Goal: Information Seeking & Learning: Understand process/instructions

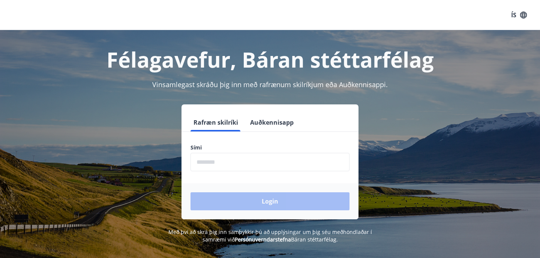
click at [237, 161] on input "phone" at bounding box center [269, 162] width 159 height 18
type input "********"
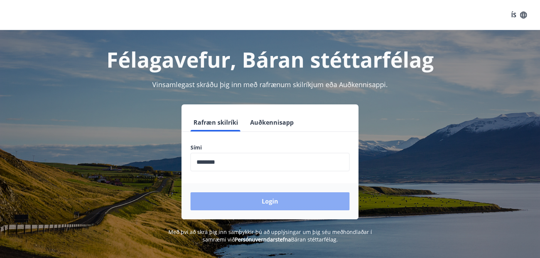
click at [257, 204] on button "Login" at bounding box center [269, 201] width 159 height 18
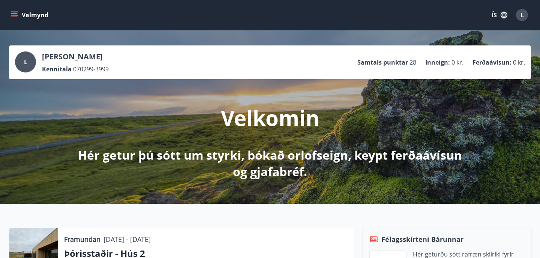
click at [503, 15] on icon "button" at bounding box center [504, 15] width 8 height 8
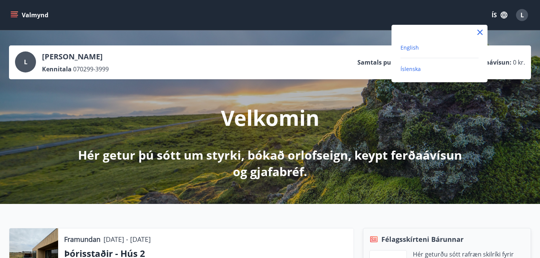
click at [416, 44] on span "English" at bounding box center [409, 47] width 18 height 7
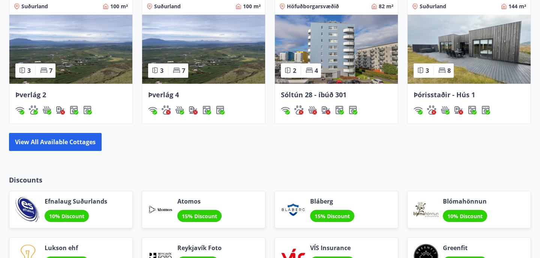
scroll to position [648, 0]
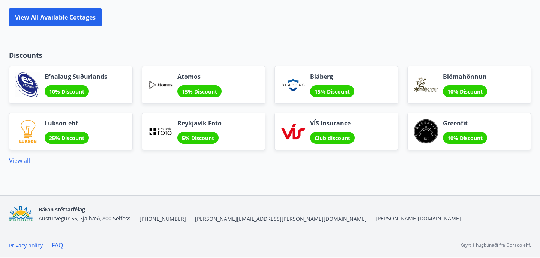
click at [331, 137] on span "Club discount" at bounding box center [332, 137] width 36 height 7
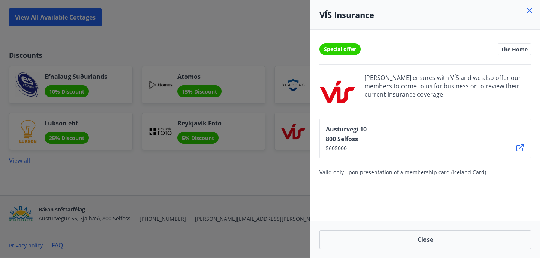
click at [519, 146] on icon at bounding box center [519, 147] width 9 height 9
click at [516, 150] on icon at bounding box center [519, 147] width 9 height 9
click at [530, 11] on icon at bounding box center [529, 10] width 5 height 5
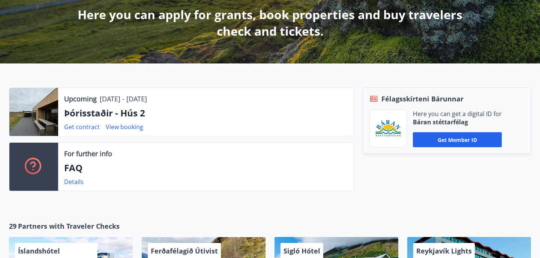
scroll to position [0, 0]
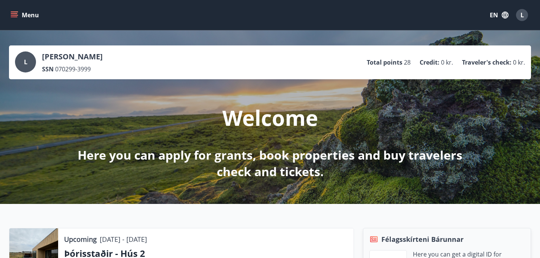
click at [493, 12] on button "EN" at bounding box center [499, 14] width 25 height 13
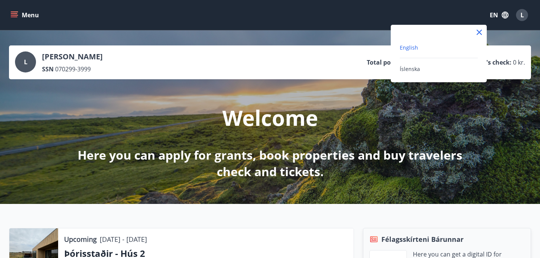
click at [512, 16] on div at bounding box center [270, 129] width 540 height 258
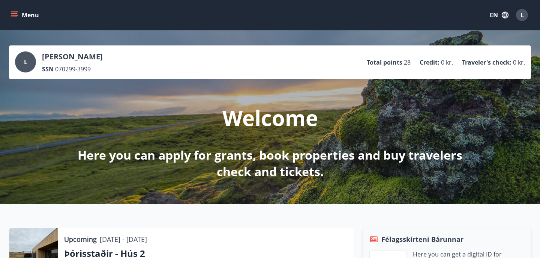
click at [505, 15] on icon "button" at bounding box center [505, 15] width 8 height 8
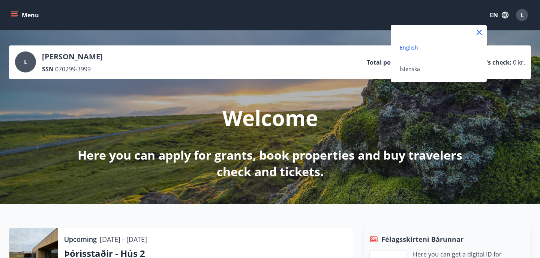
click at [527, 15] on div at bounding box center [270, 129] width 540 height 258
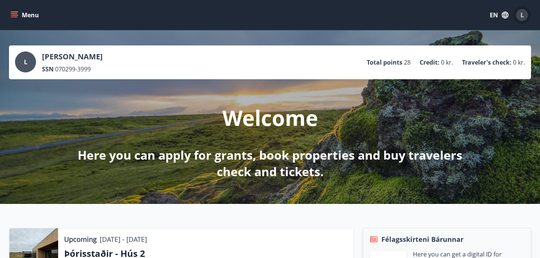
click at [521, 16] on span "L" at bounding box center [521, 15] width 3 height 8
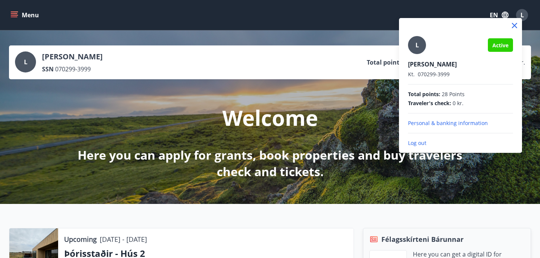
click at [25, 57] on div at bounding box center [270, 129] width 540 height 258
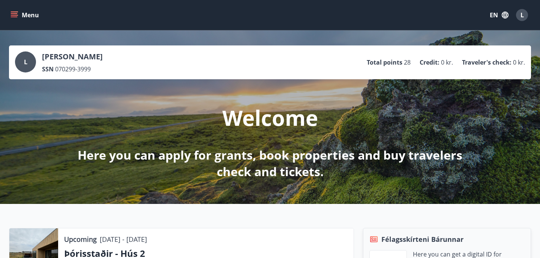
click at [23, 16] on button "Menu" at bounding box center [25, 14] width 33 height 13
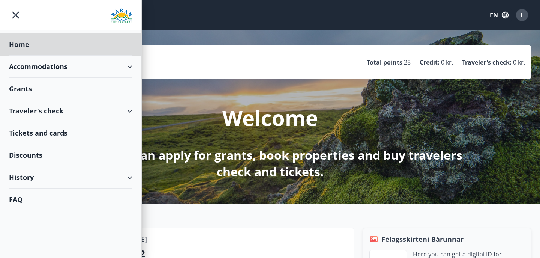
click at [45, 90] on div "Grants" at bounding box center [70, 89] width 123 height 22
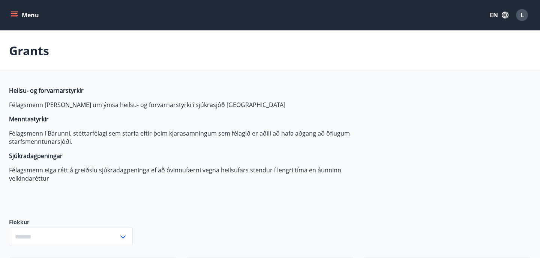
type input "***"
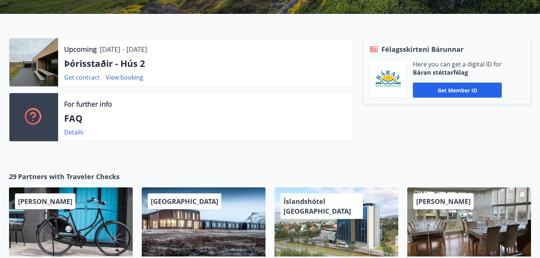
scroll to position [189, 0]
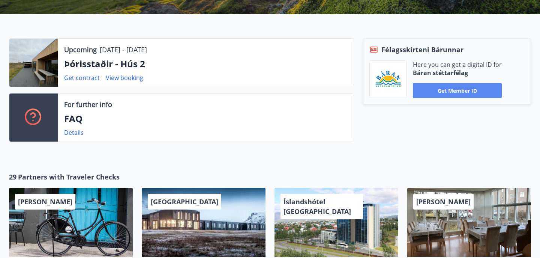
click at [454, 92] on button "Get member ID" at bounding box center [457, 90] width 89 height 15
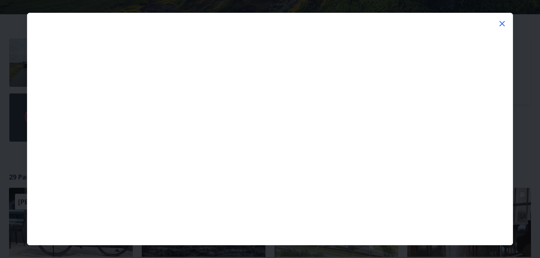
click at [502, 22] on icon at bounding box center [501, 23] width 9 height 9
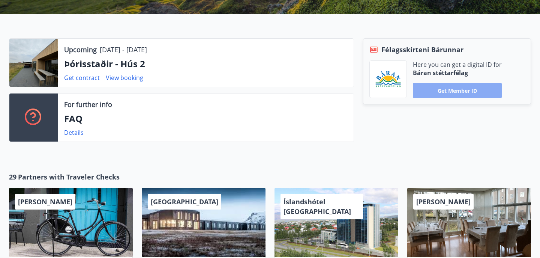
click at [476, 89] on button "Get member ID" at bounding box center [457, 90] width 89 height 15
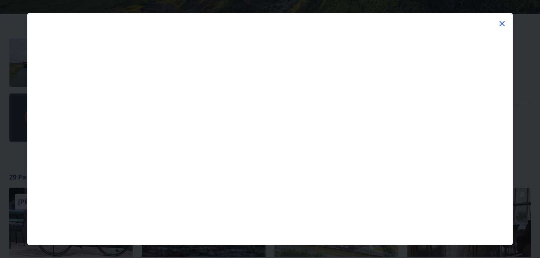
click at [502, 19] on icon at bounding box center [501, 23] width 9 height 9
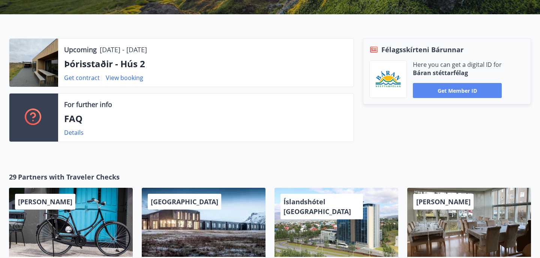
click at [475, 94] on button "Get member ID" at bounding box center [457, 90] width 89 height 15
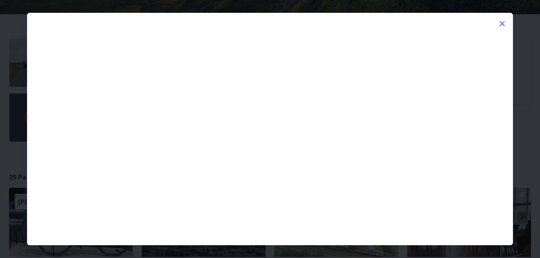
click at [502, 22] on icon at bounding box center [501, 23] width 9 height 9
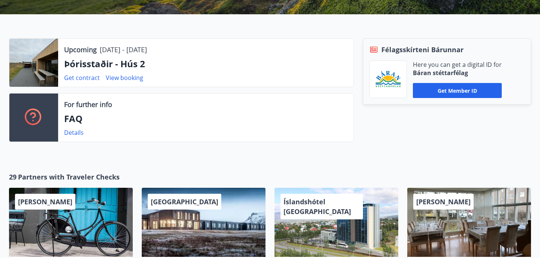
click at [72, 119] on p "FAQ" at bounding box center [205, 118] width 283 height 13
click at [72, 130] on link "Details" at bounding box center [73, 132] width 19 height 8
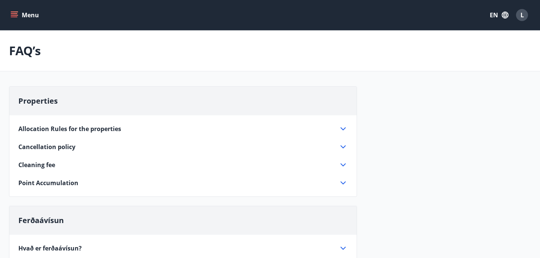
click at [22, 16] on button "Menu" at bounding box center [25, 14] width 33 height 13
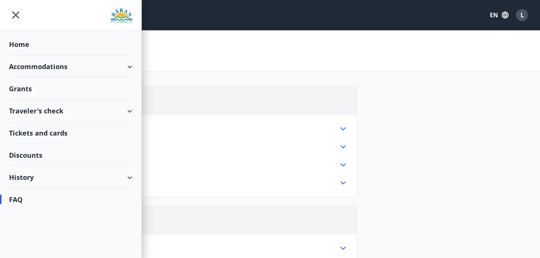
click at [33, 111] on div "Traveler's check" at bounding box center [70, 111] width 123 height 22
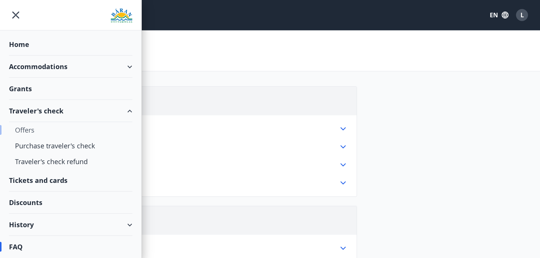
click at [24, 129] on div "Offers" at bounding box center [70, 130] width 111 height 16
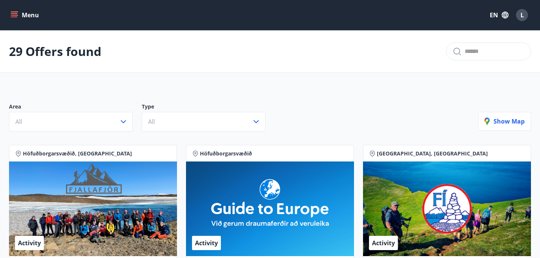
click at [16, 18] on icon "menu" at bounding box center [13, 14] width 7 height 7
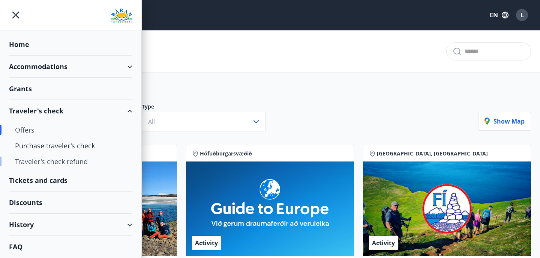
click at [33, 161] on div "Traveler's check refund" at bounding box center [70, 161] width 111 height 16
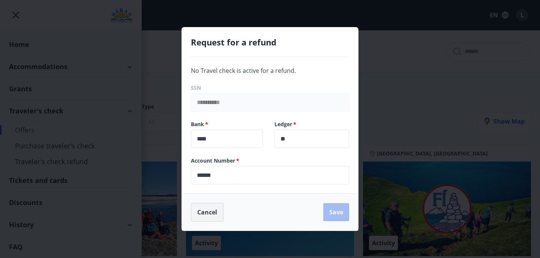
click at [202, 207] on button "Cancel" at bounding box center [207, 211] width 33 height 19
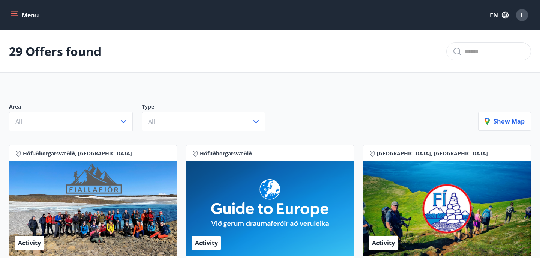
click at [13, 15] on icon "menu" at bounding box center [15, 15] width 8 height 1
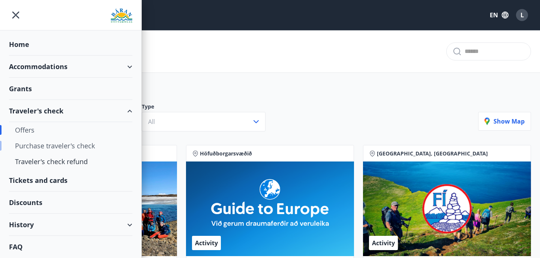
click at [51, 148] on div "Purchase traveler's check" at bounding box center [70, 146] width 111 height 16
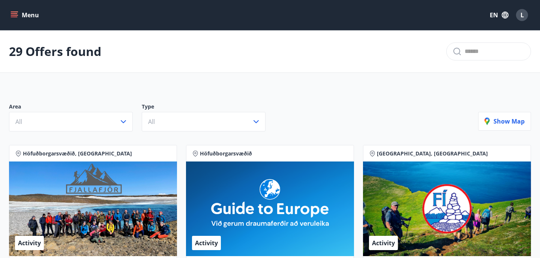
click at [14, 14] on icon "menu" at bounding box center [14, 13] width 7 height 1
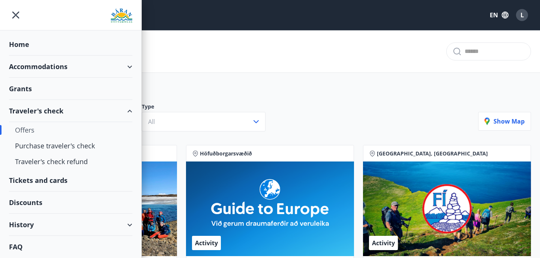
click at [26, 198] on div "Discounts" at bounding box center [70, 202] width 123 height 22
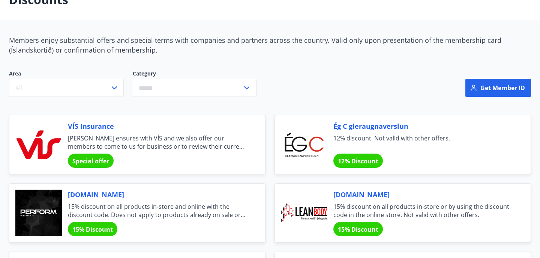
scroll to position [52, 0]
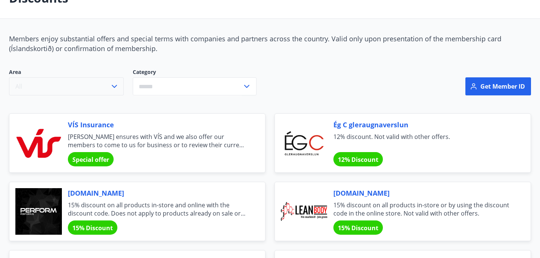
click at [112, 87] on icon "button" at bounding box center [114, 86] width 9 height 9
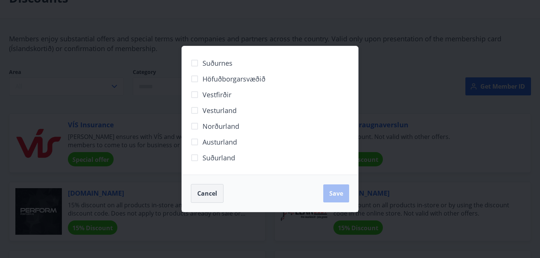
click at [217, 190] on button "Cancel" at bounding box center [207, 193] width 33 height 19
